Goal: Complete application form

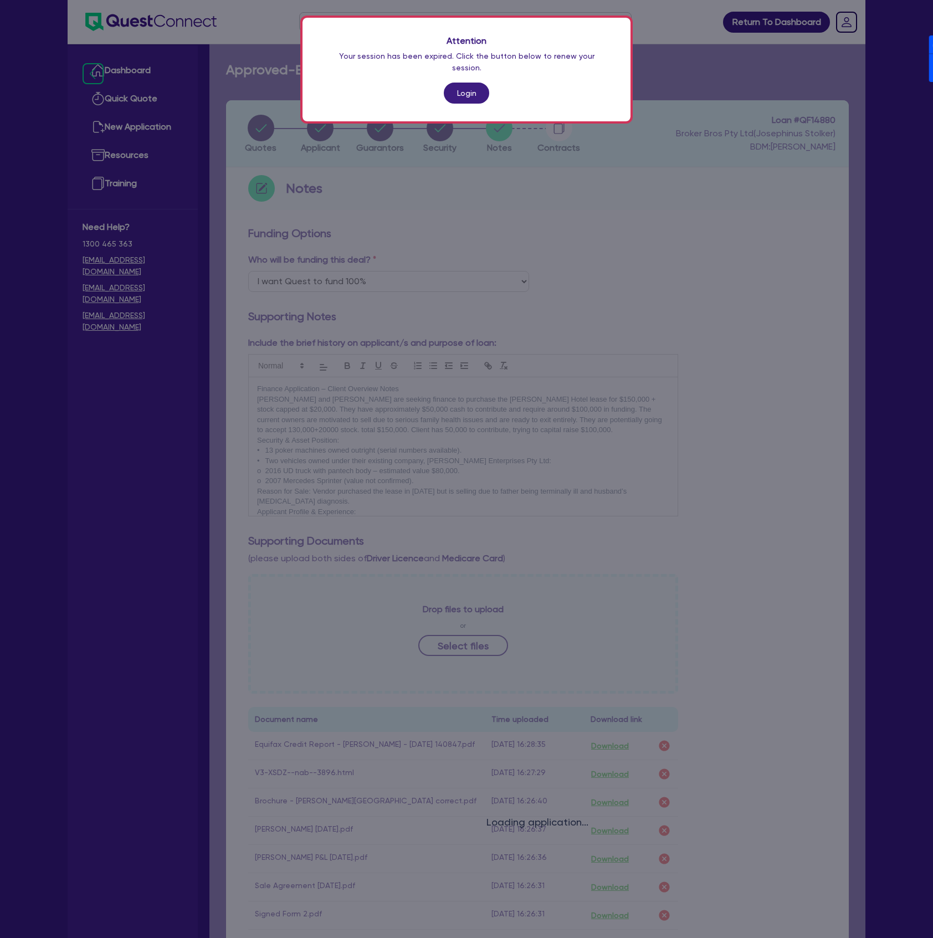
select select "Quest Finance - Own Book"
click at [471, 87] on link "Login" at bounding box center [466, 93] width 45 height 21
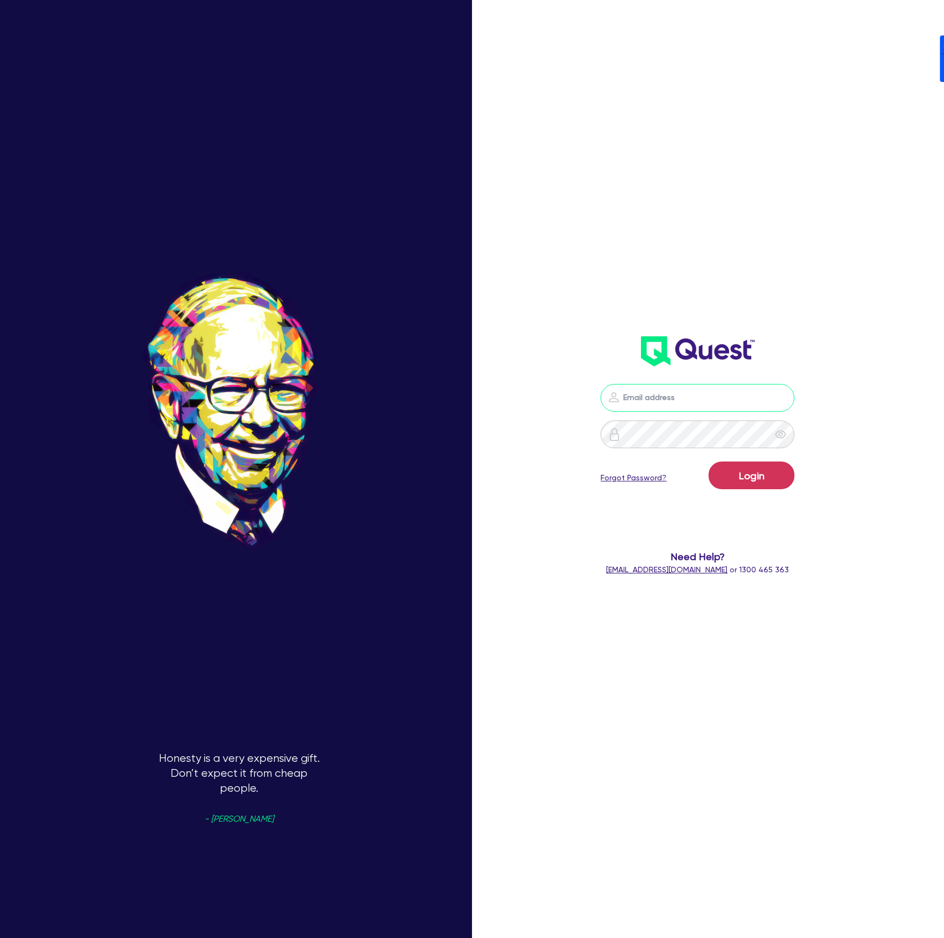
click at [645, 407] on input "email" at bounding box center [697, 398] width 194 height 28
click at [0, 937] on nordpass-autofill-portal at bounding box center [0, 938] width 0 height 0
type input "[PERSON_NAME][EMAIL_ADDRESS][DOMAIN_NAME]"
click at [738, 489] on button "Login" at bounding box center [751, 475] width 86 height 28
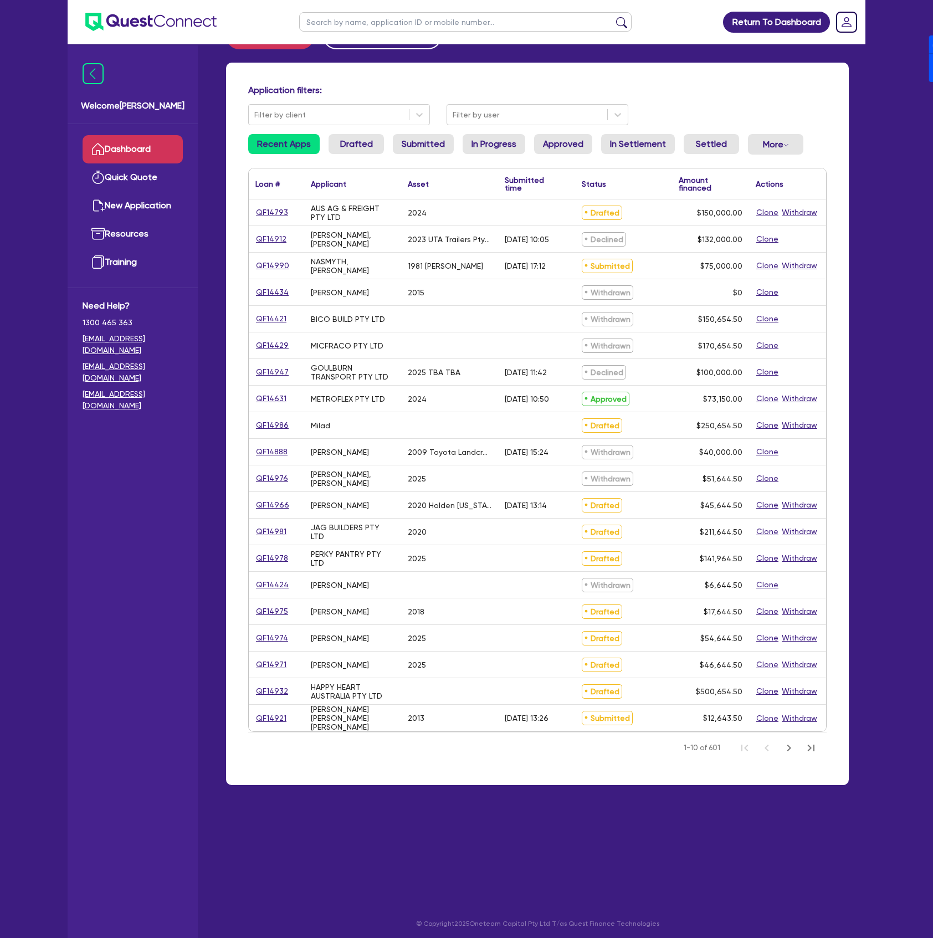
scroll to position [44, 0]
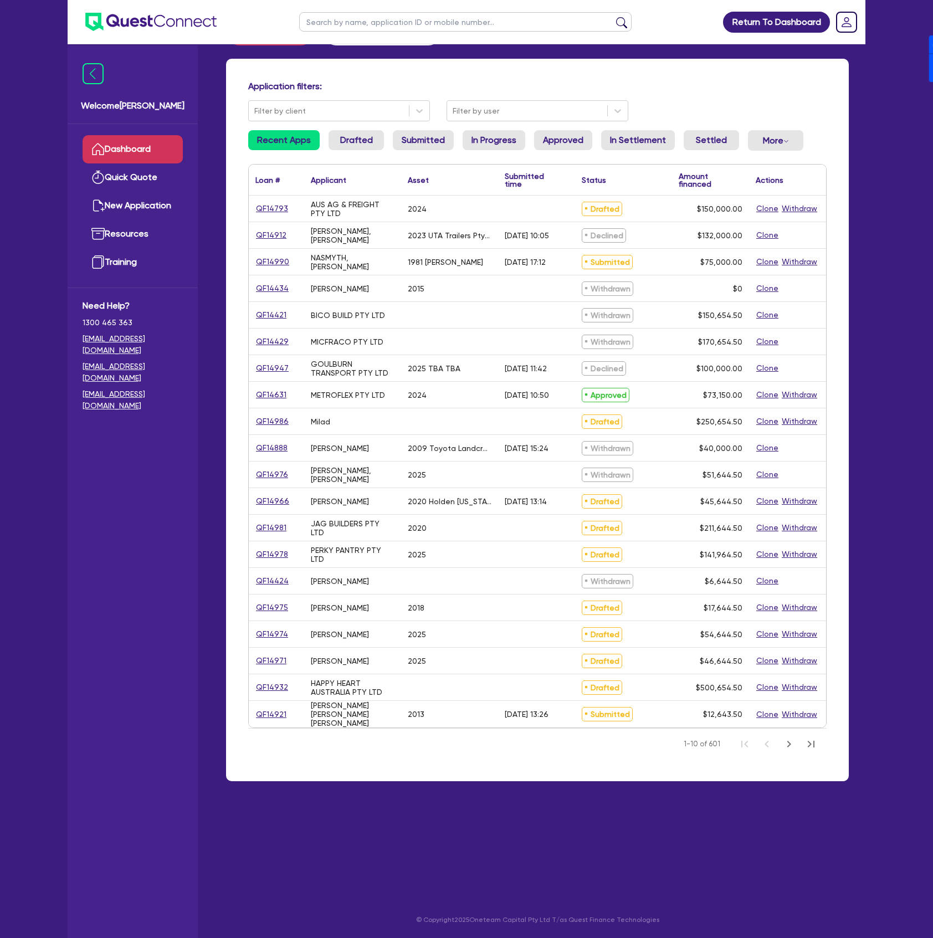
click at [419, 19] on input "text" at bounding box center [465, 21] width 332 height 19
click at [455, 16] on input "text" at bounding box center [465, 21] width 332 height 19
paste input "BRUPEG"
type input "BRUPEG"
click at [613, 17] on button "submit" at bounding box center [622, 25] width 18 height 16
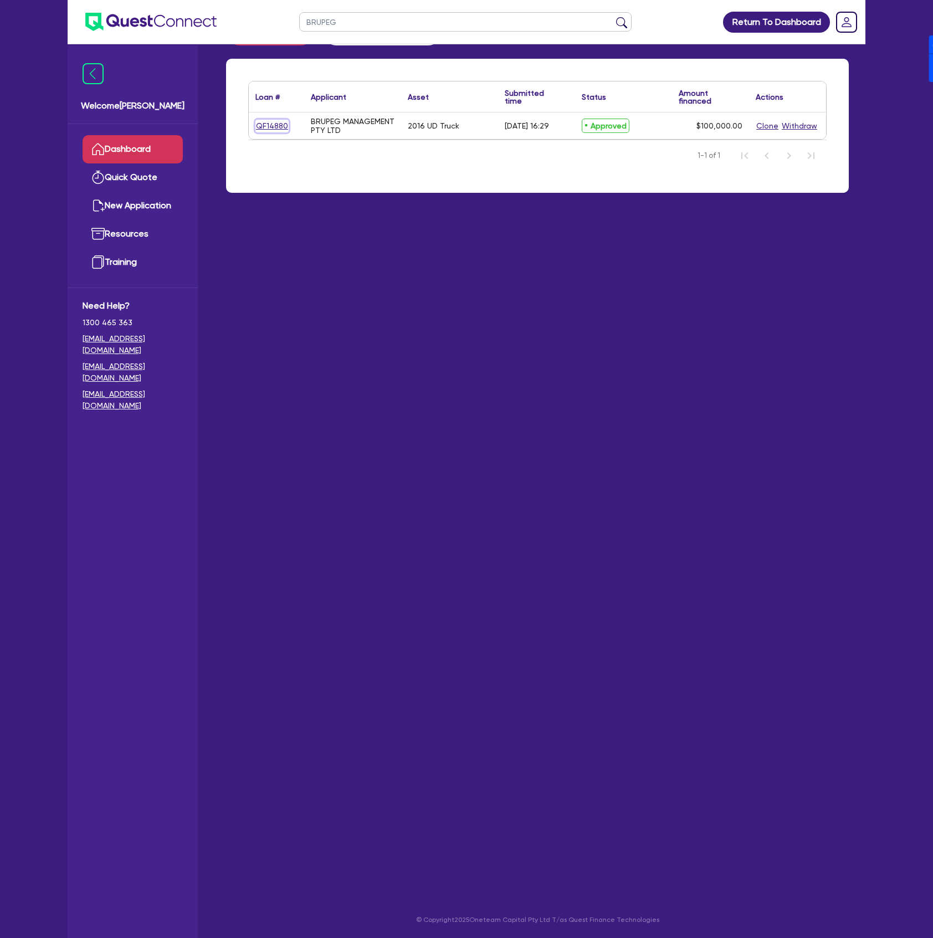
click at [266, 125] on link "QF14880" at bounding box center [271, 126] width 33 height 13
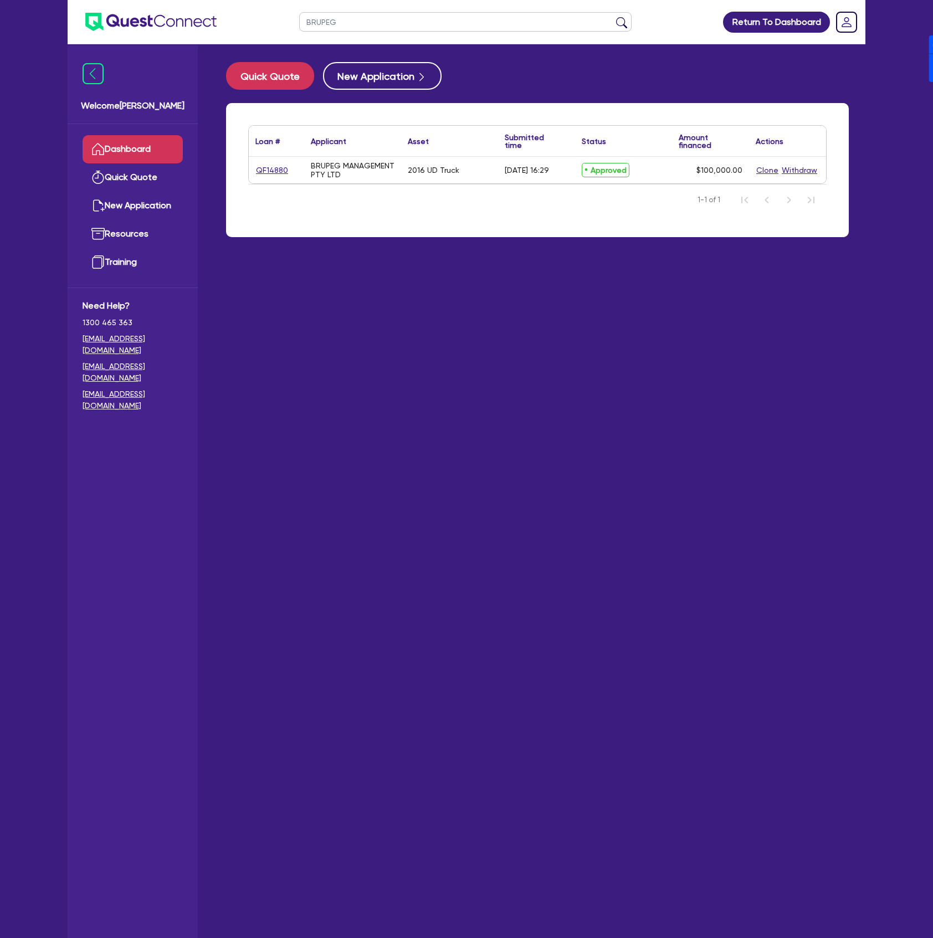
select select "PRIMARY_ASSETS"
select select "HEAVY_TRUCKS"
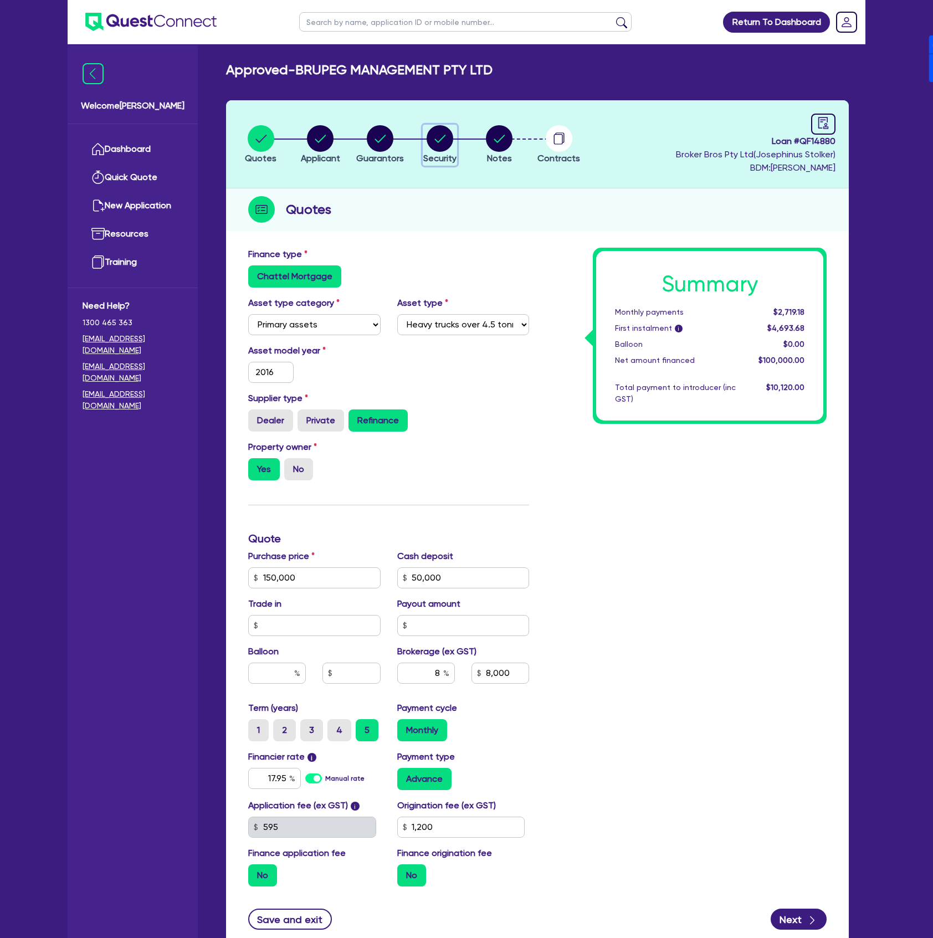
click at [445, 150] on circle "button" at bounding box center [439, 138] width 27 height 27
select select "PRIMARY_ASSETS"
select select "HEAVY_TRUCKS"
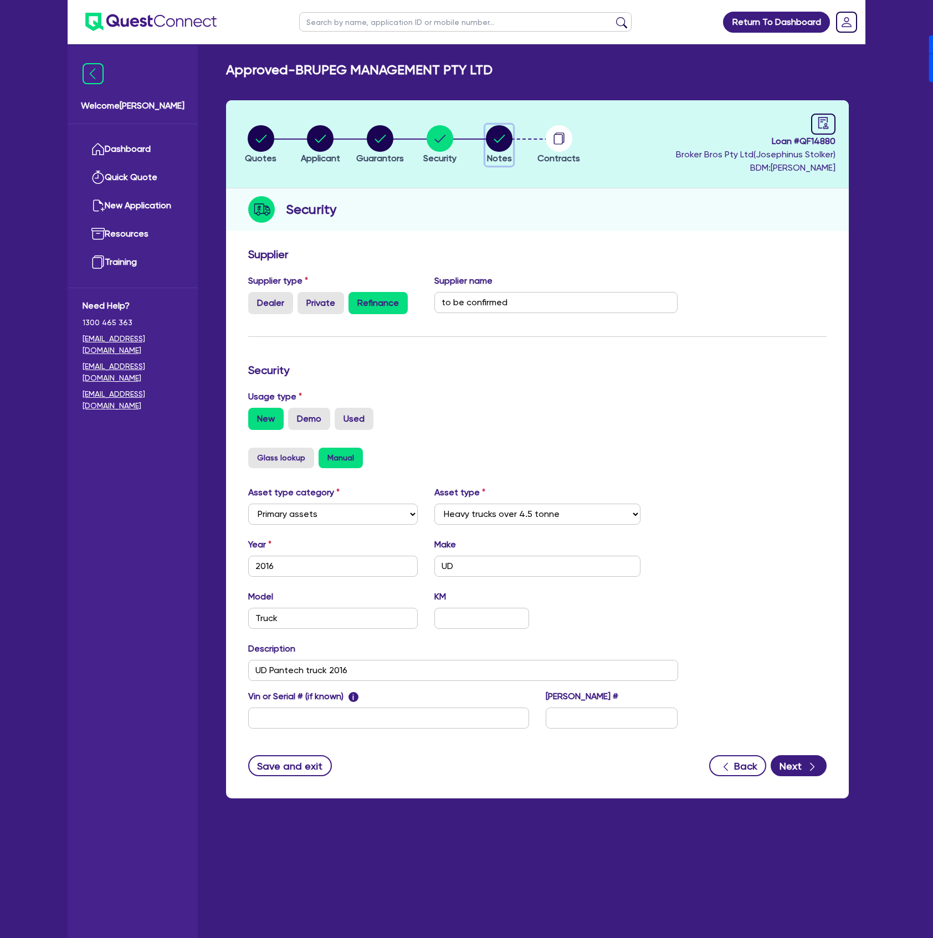
click at [495, 145] on circle "button" at bounding box center [499, 138] width 27 height 27
select select "Quest Finance - Own Book"
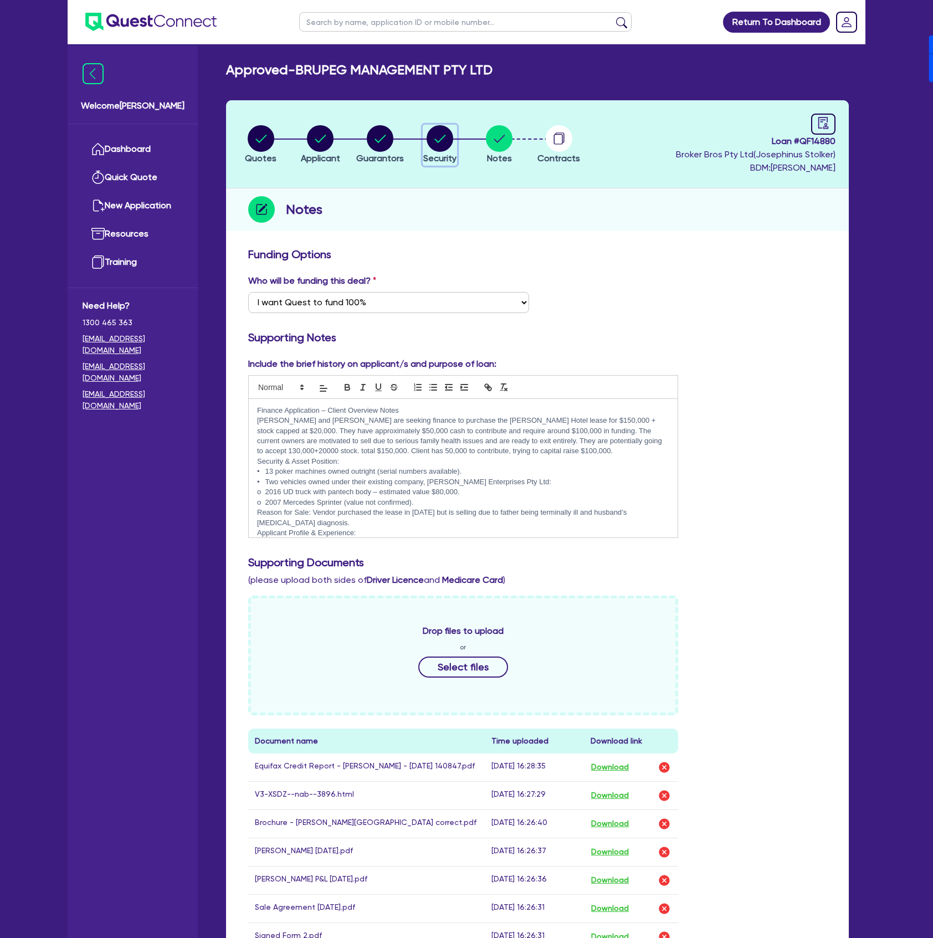
click at [450, 133] on circle "button" at bounding box center [439, 138] width 27 height 27
select select "PRIMARY_ASSETS"
select select "HEAVY_TRUCKS"
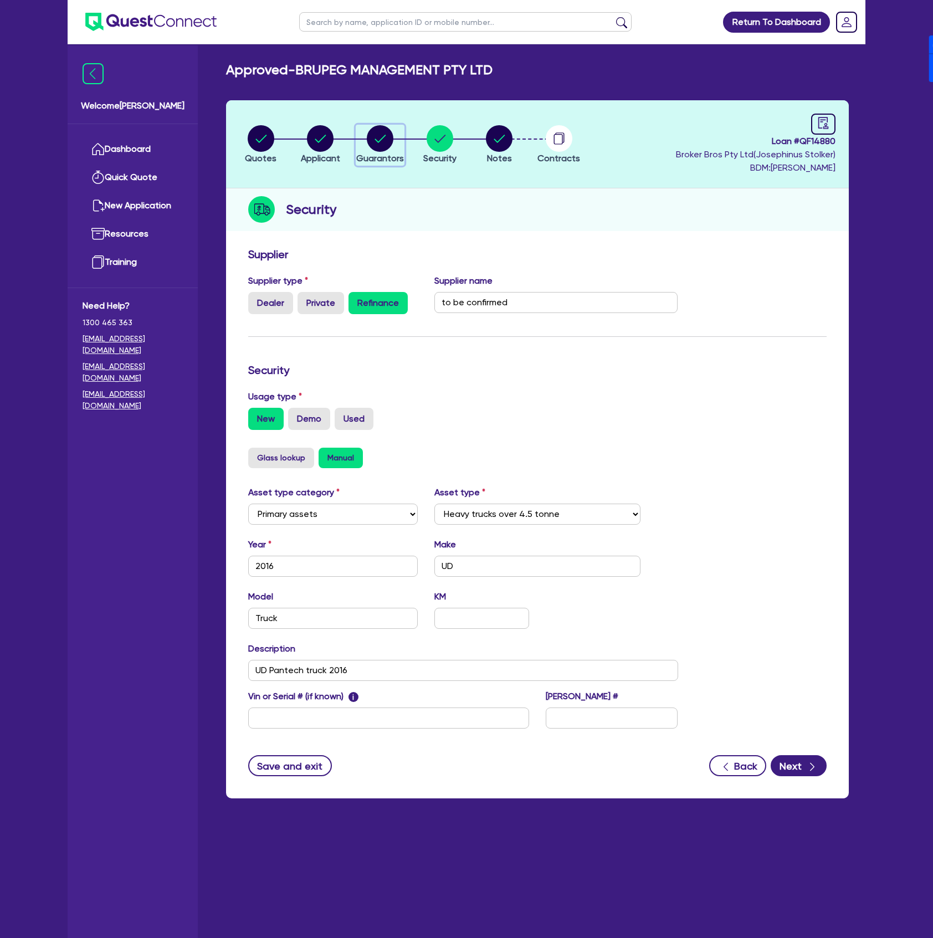
click at [382, 136] on circle "button" at bounding box center [380, 138] width 27 height 27
select select "MR"
select select "[GEOGRAPHIC_DATA]"
select select "MARRIED"
select select "PROPERTY"
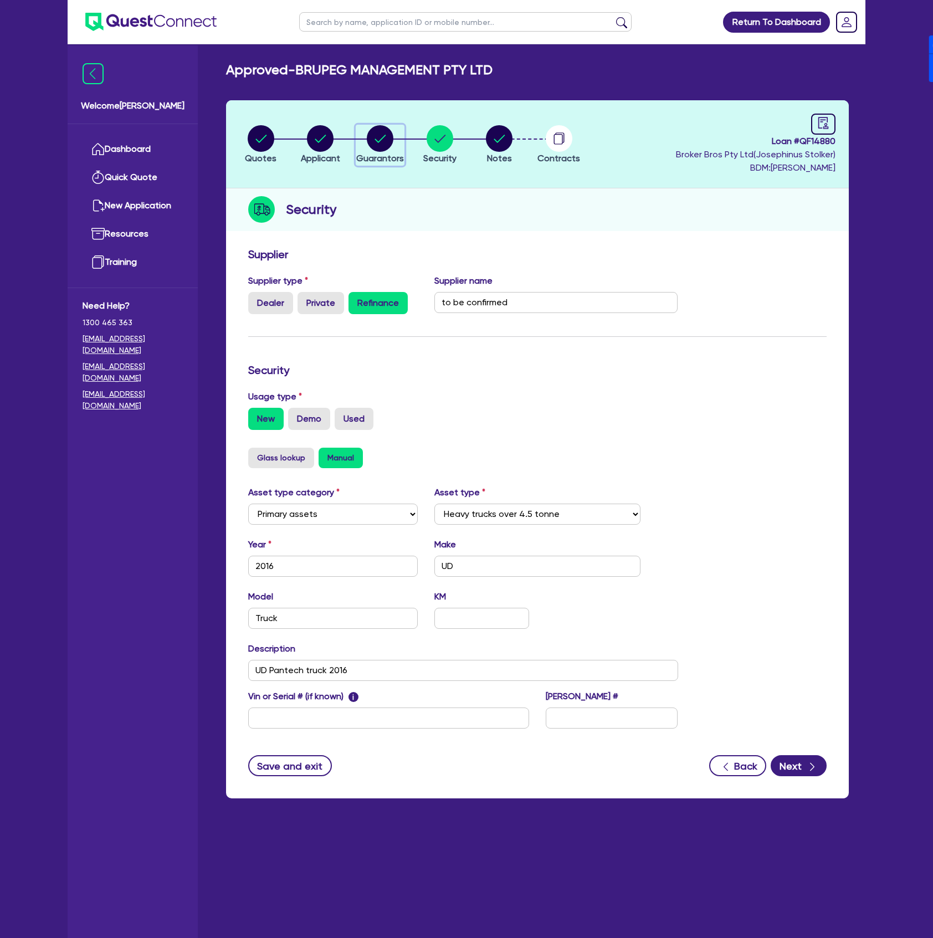
select select "TRUCK"
select select "VEHICLE"
select select "HOUSEHOLD_PERSONAL"
select select "CASH"
select select "VEHICLE"
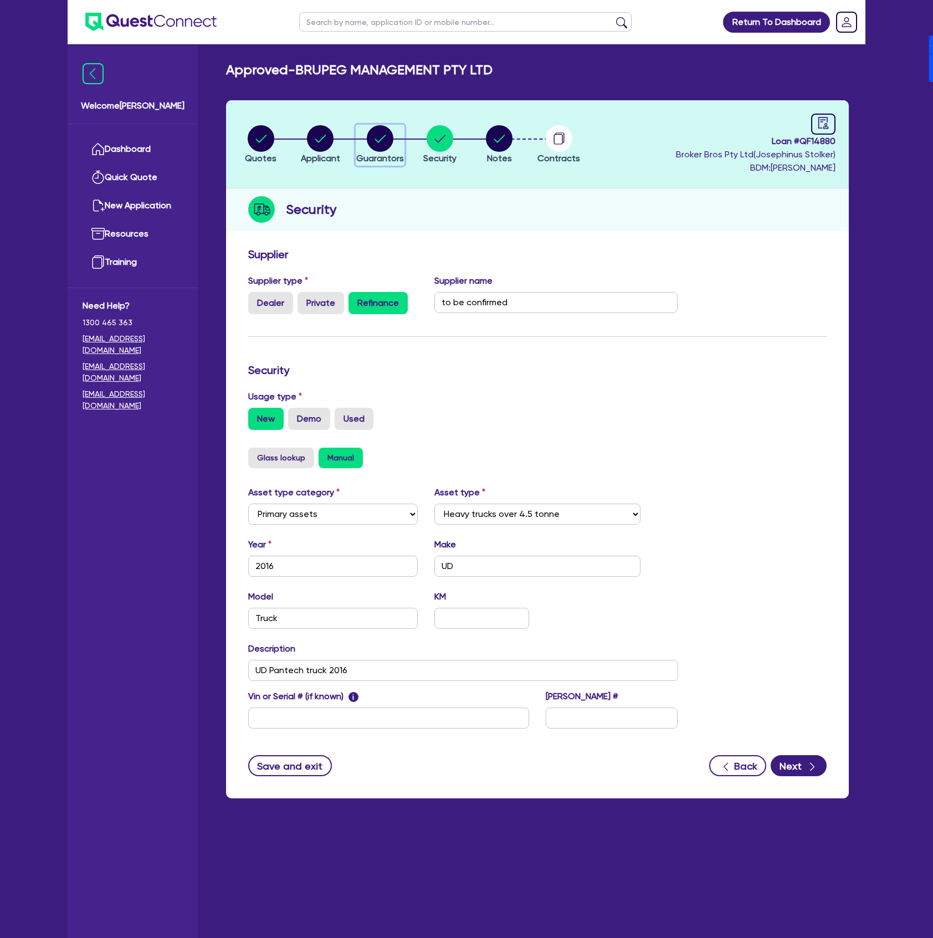
select select "VEHICLE"
select select "OTHER"
select select "TRUCK"
select select "VEHICLE"
select select "TRUCK"
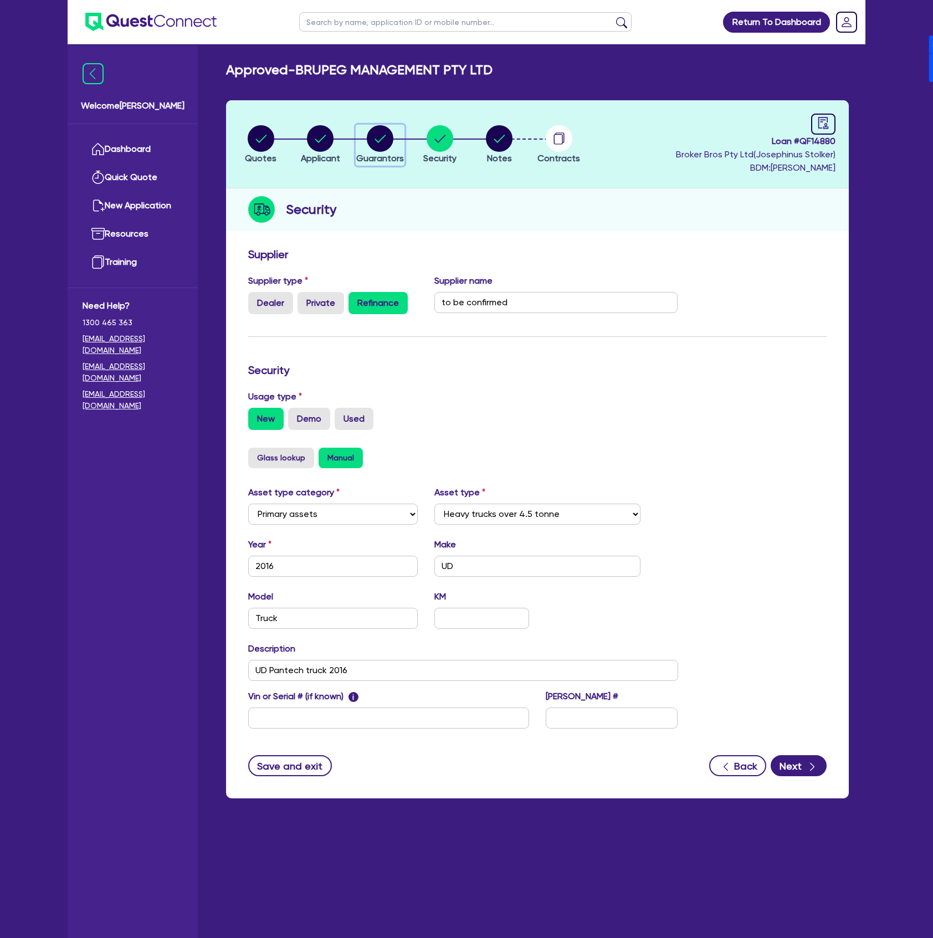
select select "EQUIPMENT"
select select "MORTGAGE"
select select "CREDIT_CARD"
select select "OTHER"
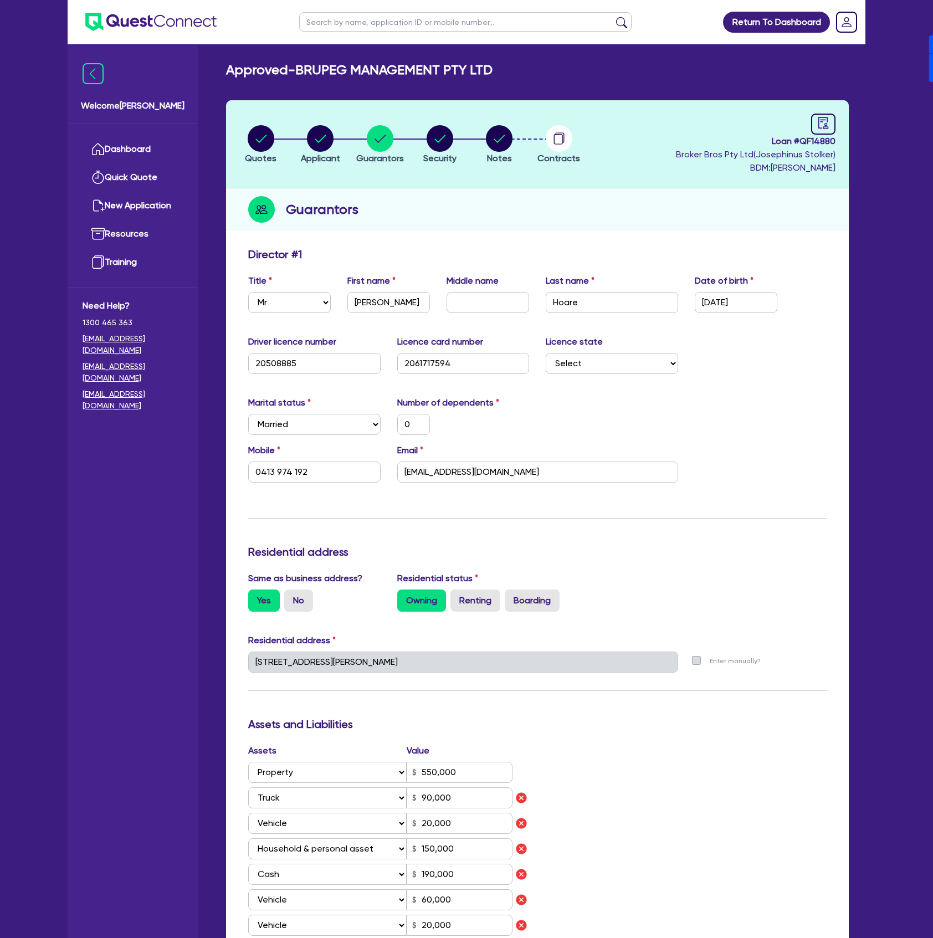
click at [707, 496] on div "Update residential status for Director #1 Boarding is only acceptable when the …" at bounding box center [537, 836] width 578 height 1176
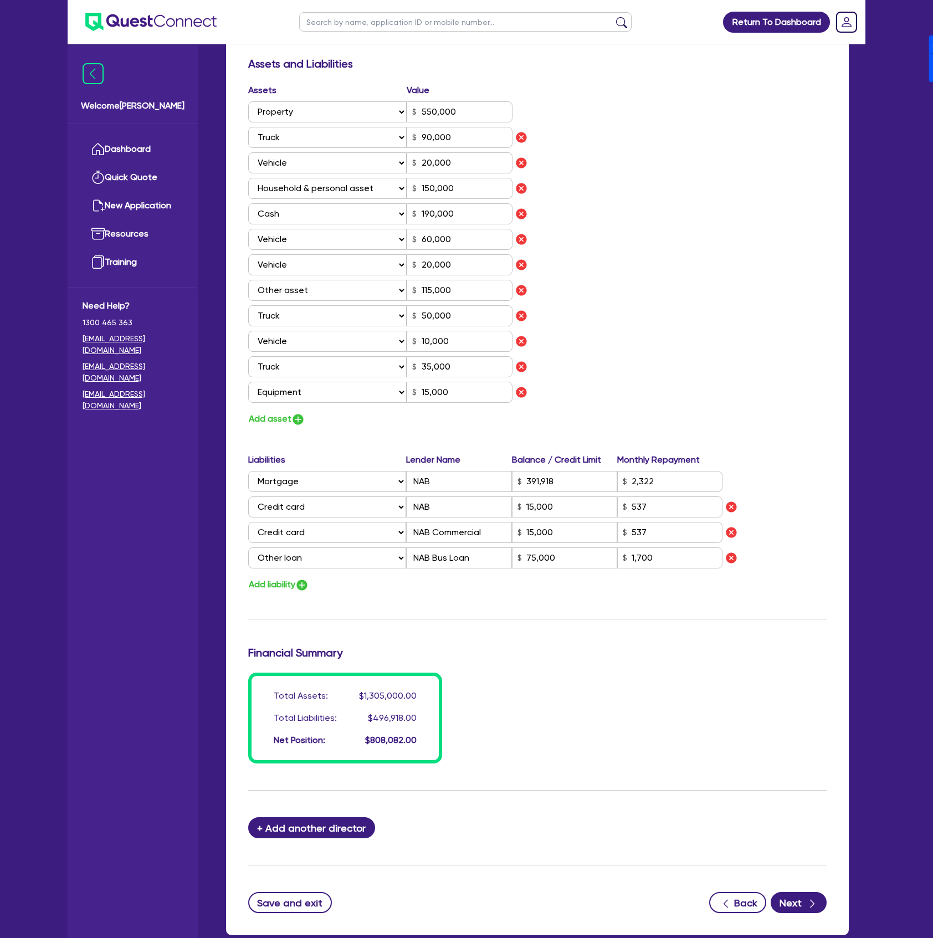
scroll to position [665, 0]
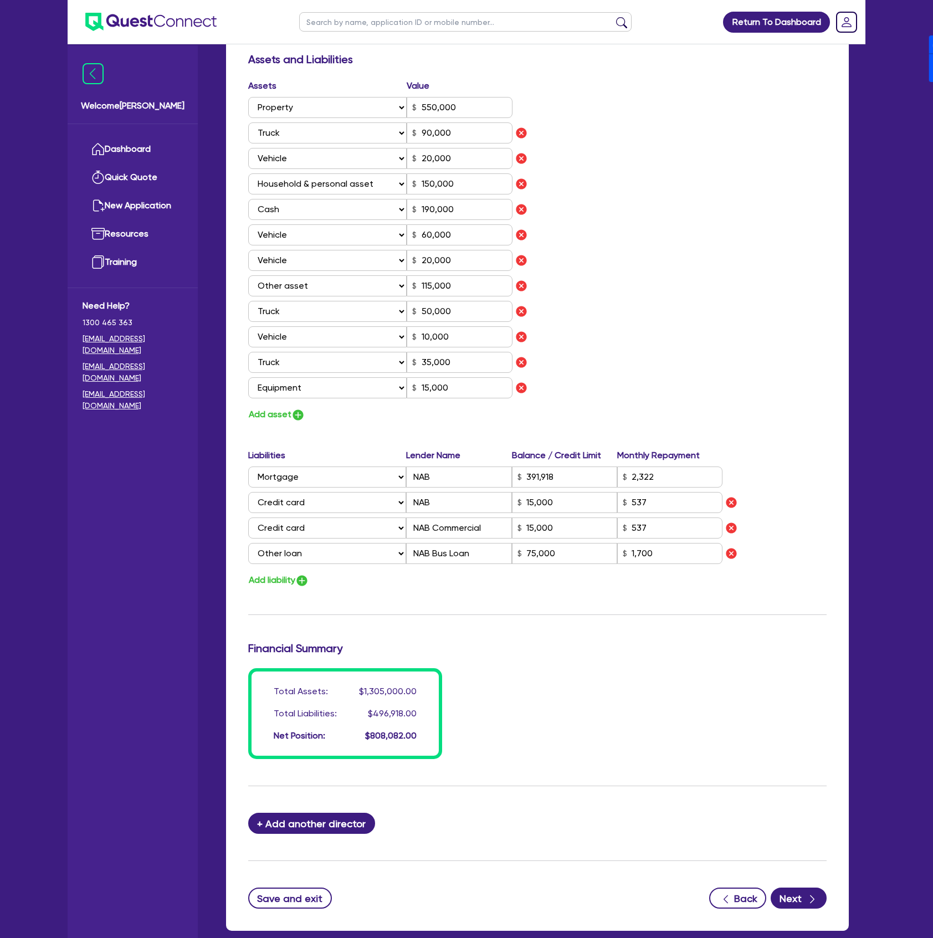
drag, startPoint x: 226, startPoint y: 68, endPoint x: 750, endPoint y: 780, distance: 884.2
click at [750, 780] on div "Approved - BRUPEG MANAGEMENT PTY LTD Quotes Applicant [GEOGRAPHIC_DATA] Securit…" at bounding box center [537, 170] width 656 height 1546
click at [750, 774] on form "Update residential status for Director #1 Boarding is only acceptable when the …" at bounding box center [537, 245] width 578 height 1325
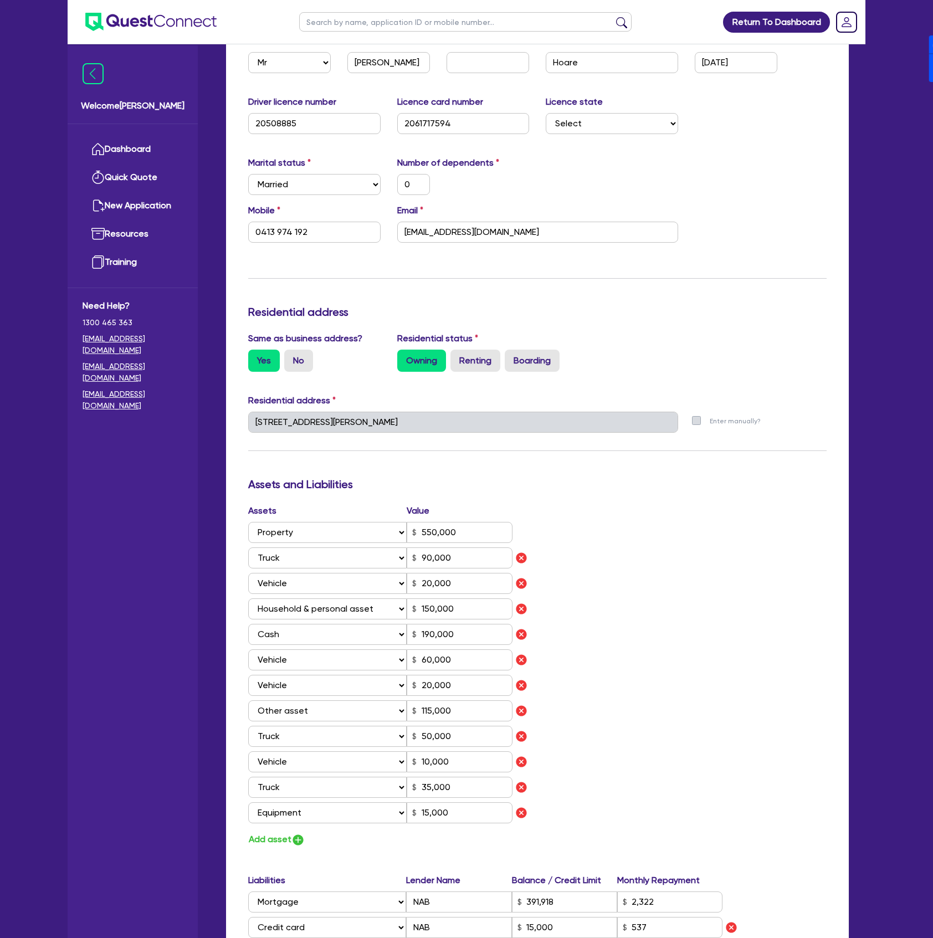
scroll to position [295, 0]
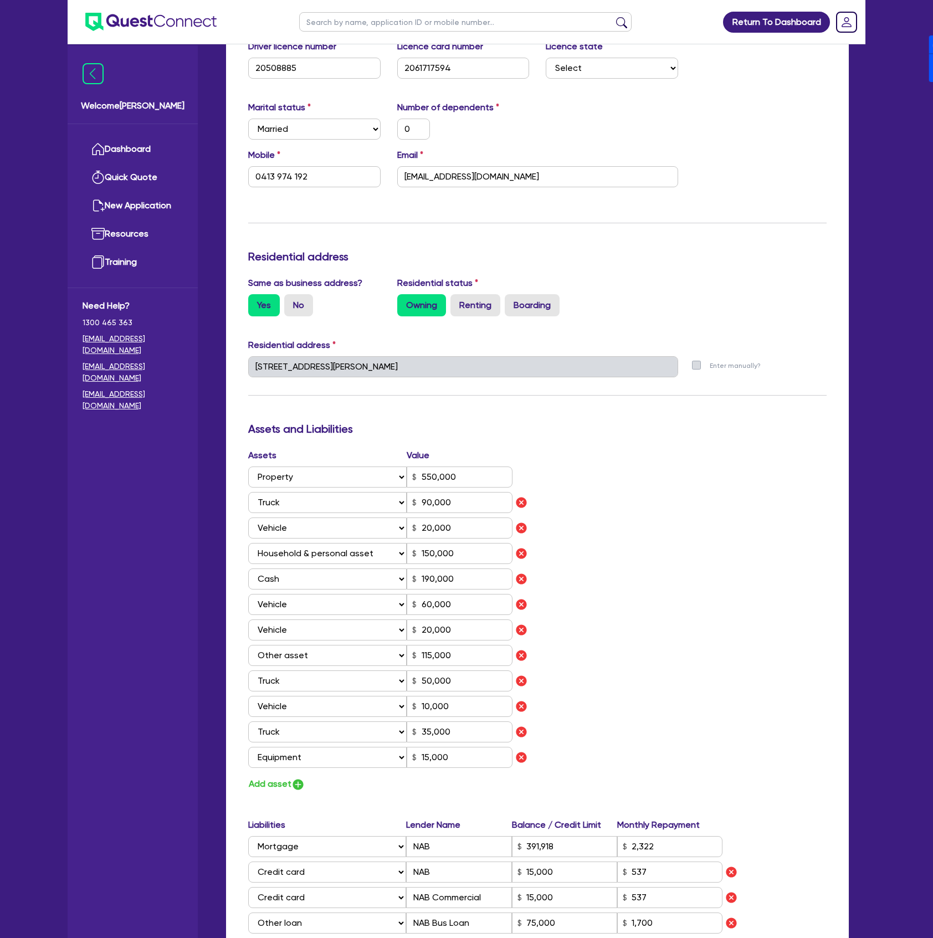
click at [687, 628] on div "Assets Value Select Asset Cash Property Investment property Vehicle Truck Trail…" at bounding box center [537, 620] width 595 height 343
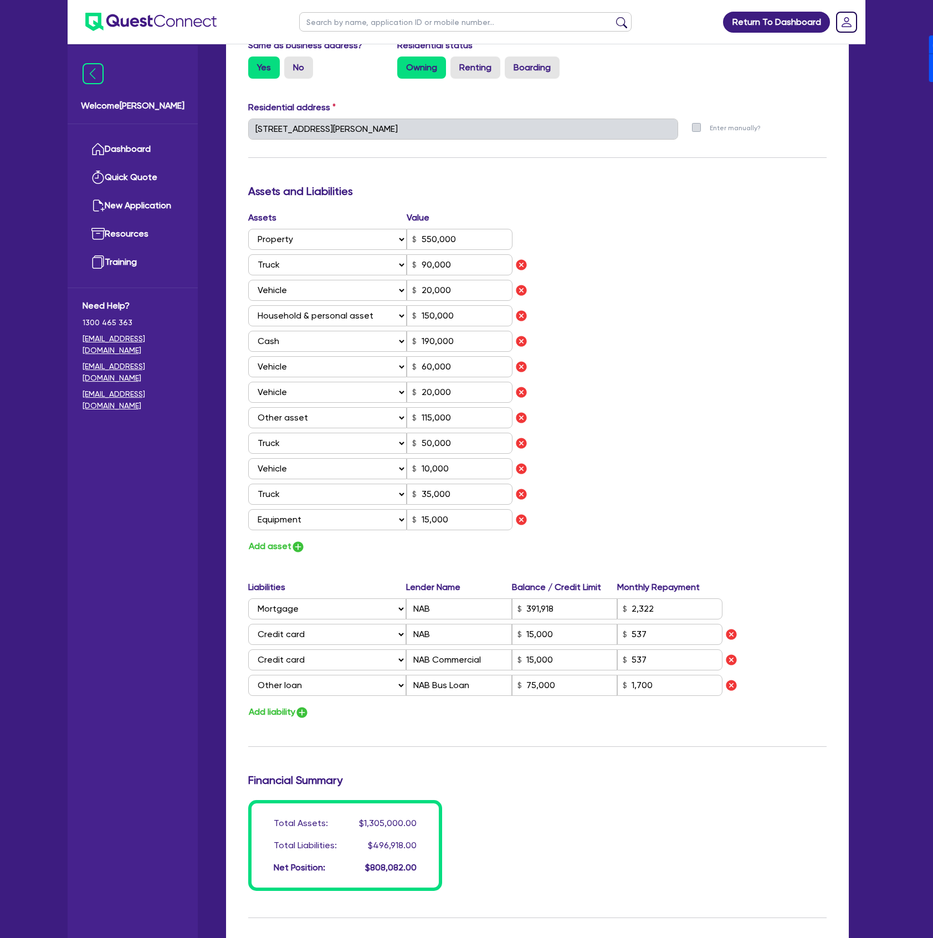
scroll to position [0, 0]
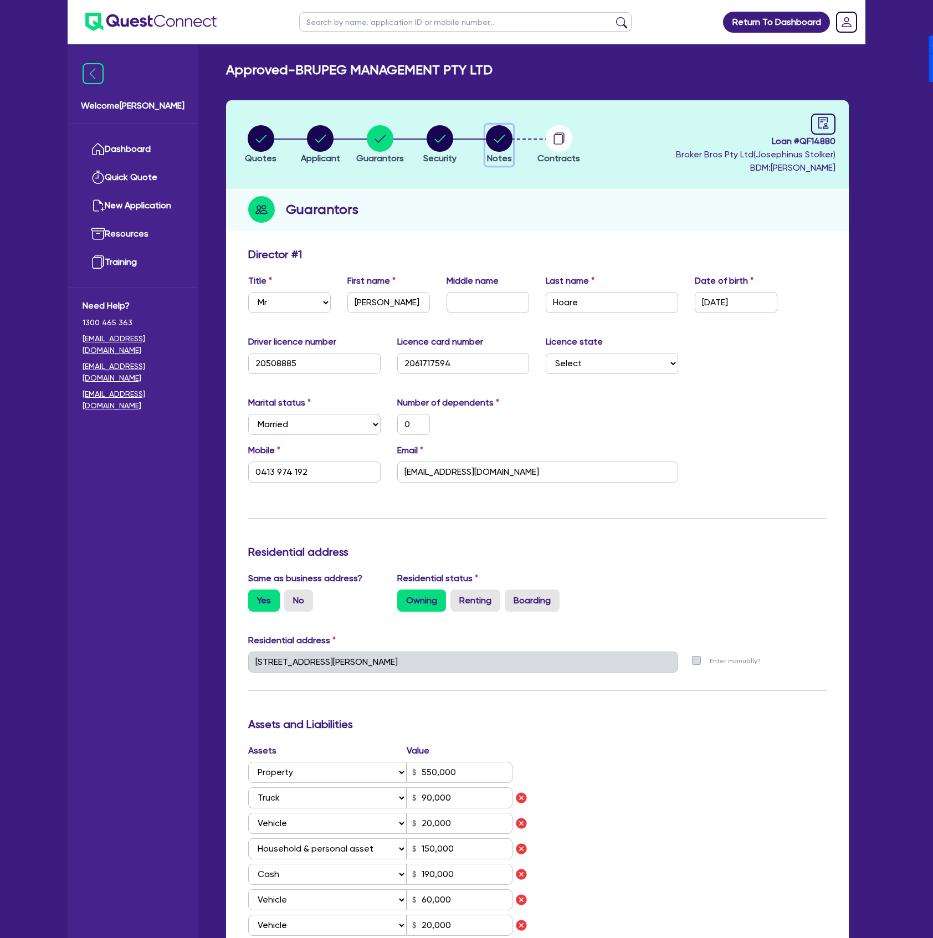
click at [511, 138] on circle "button" at bounding box center [499, 138] width 27 height 27
select select "Quest Finance - Own Book"
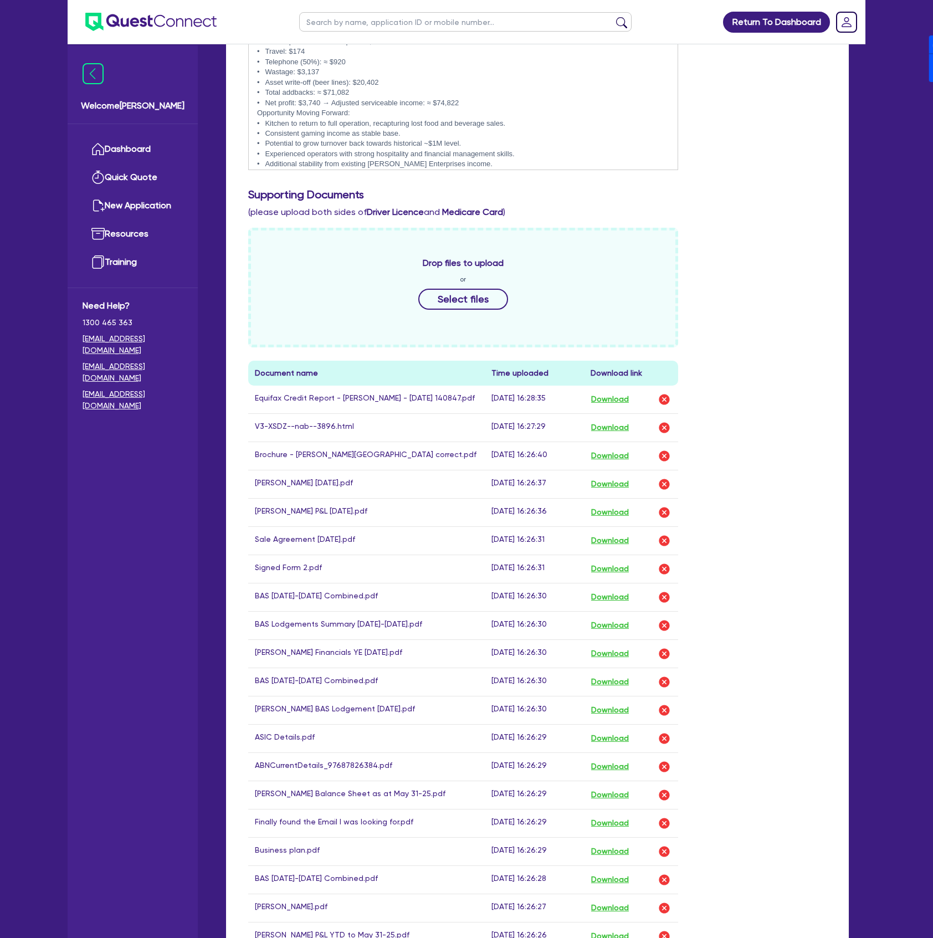
scroll to position [443, 0]
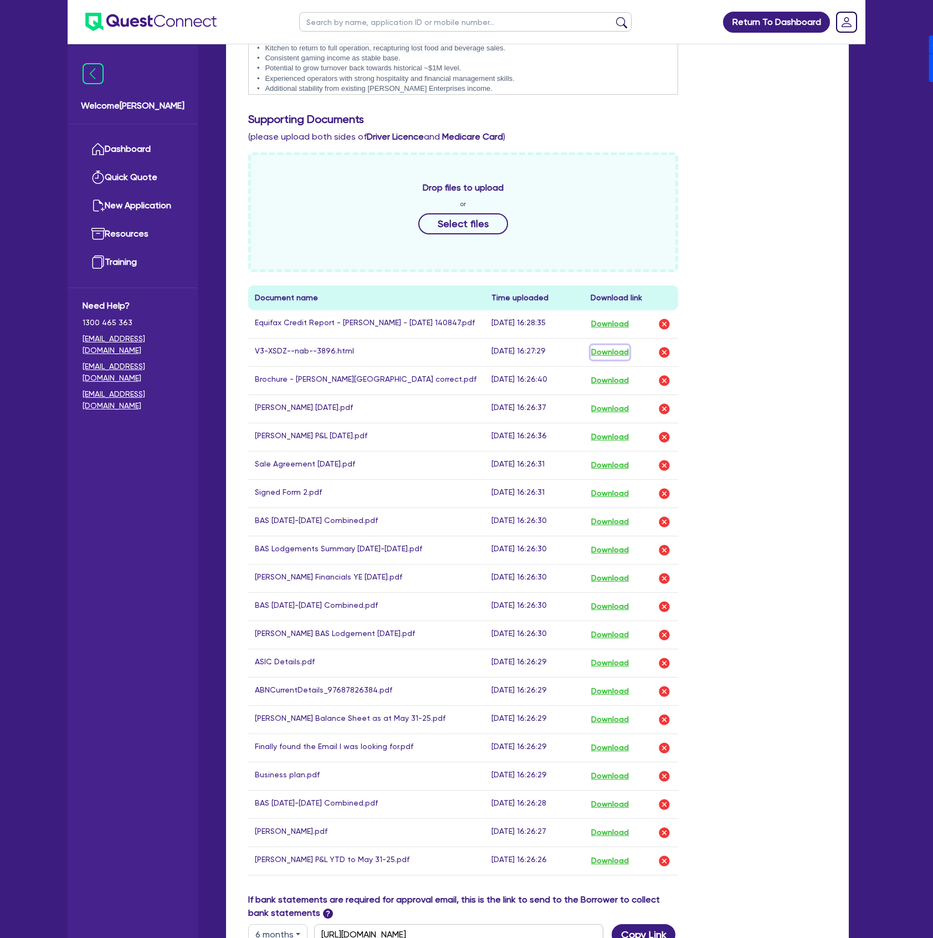
click at [610, 353] on button "Download" at bounding box center [609, 352] width 39 height 14
